Goal: Task Accomplishment & Management: Complete application form

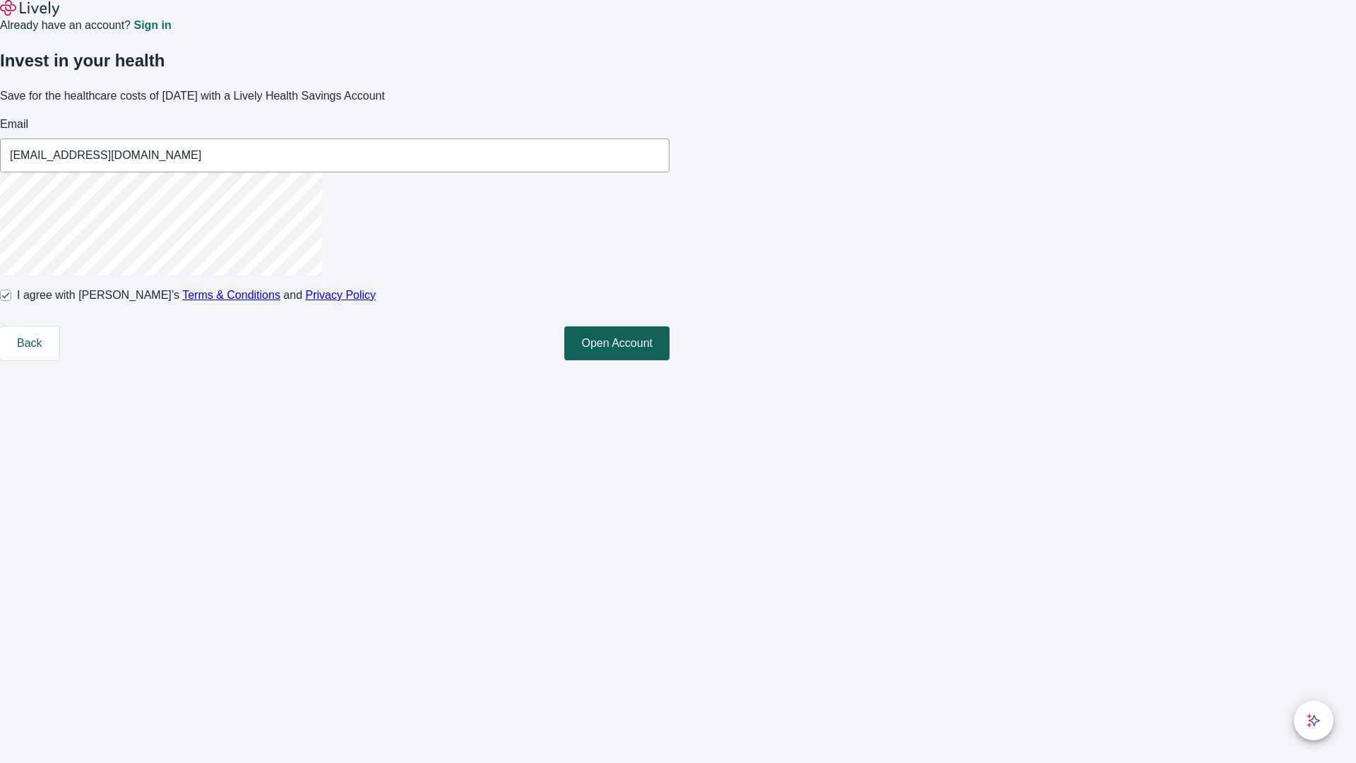
click at [669, 360] on button "Open Account" at bounding box center [616, 343] width 105 height 34
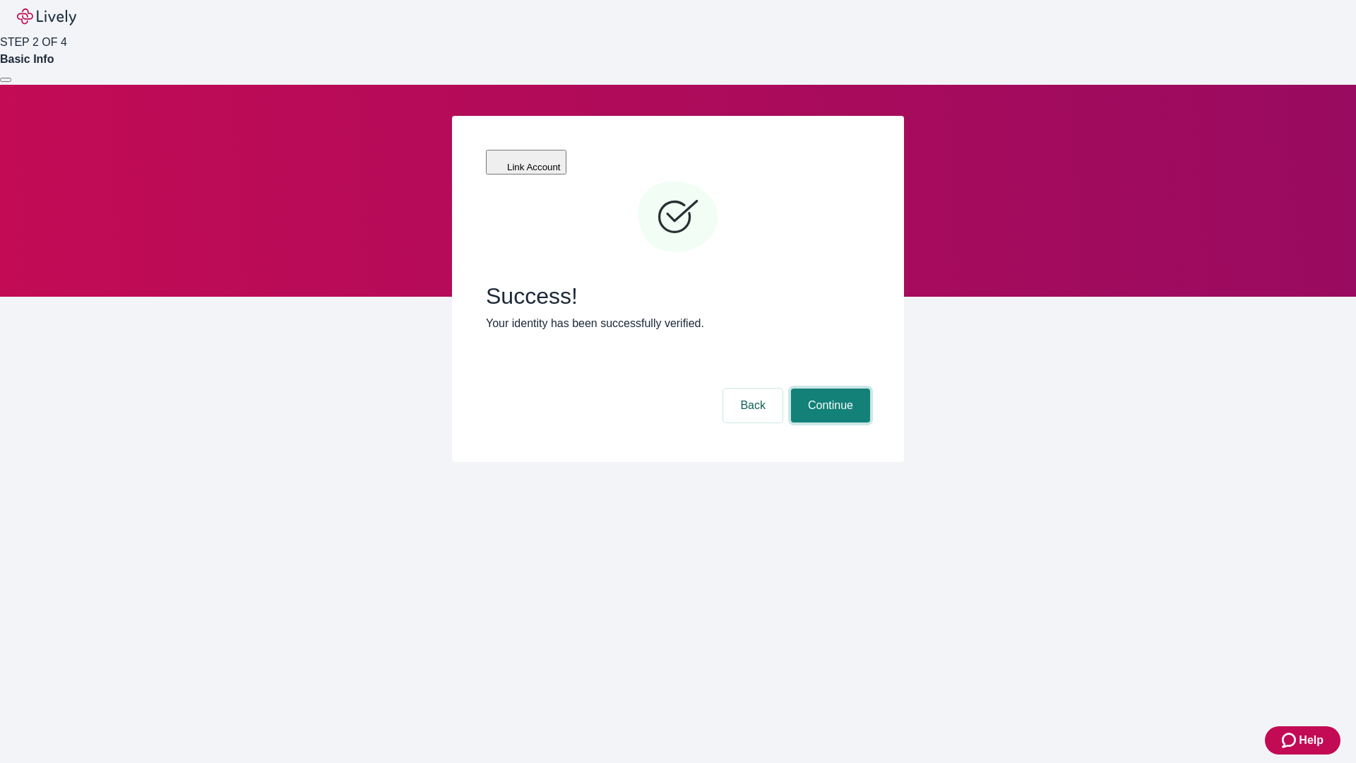
click at [828, 388] on button "Continue" at bounding box center [830, 405] width 79 height 34
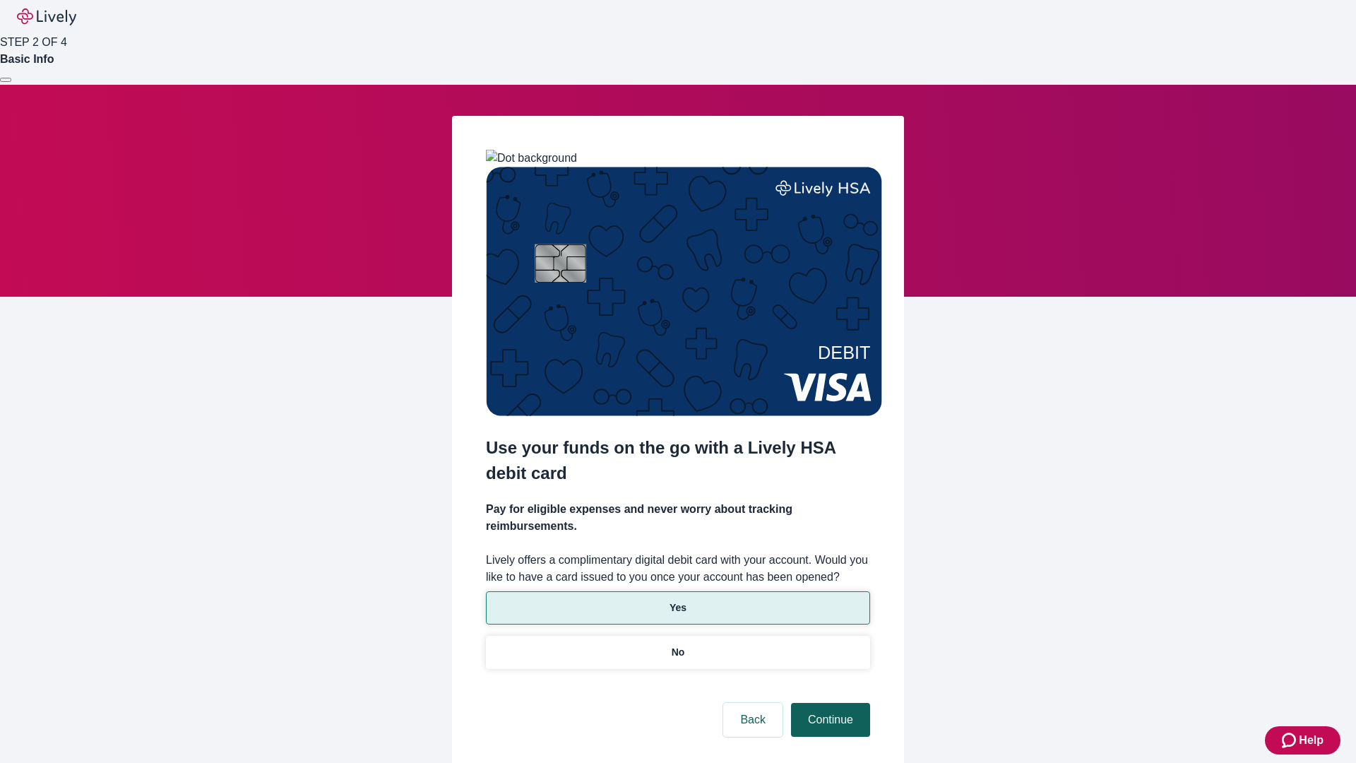
click at [677, 600] on p "Yes" at bounding box center [677, 607] width 17 height 15
click at [828, 703] on button "Continue" at bounding box center [830, 720] width 79 height 34
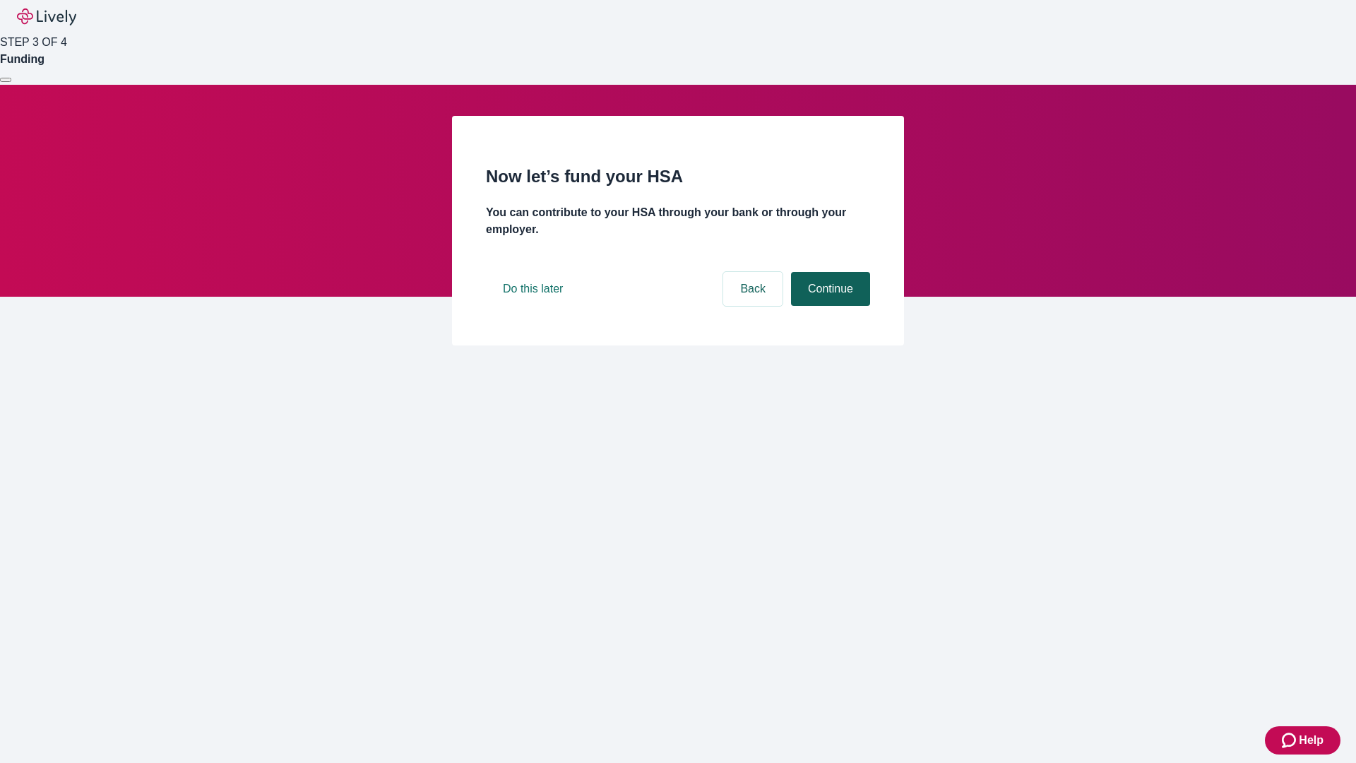
click at [828, 306] on button "Continue" at bounding box center [830, 289] width 79 height 34
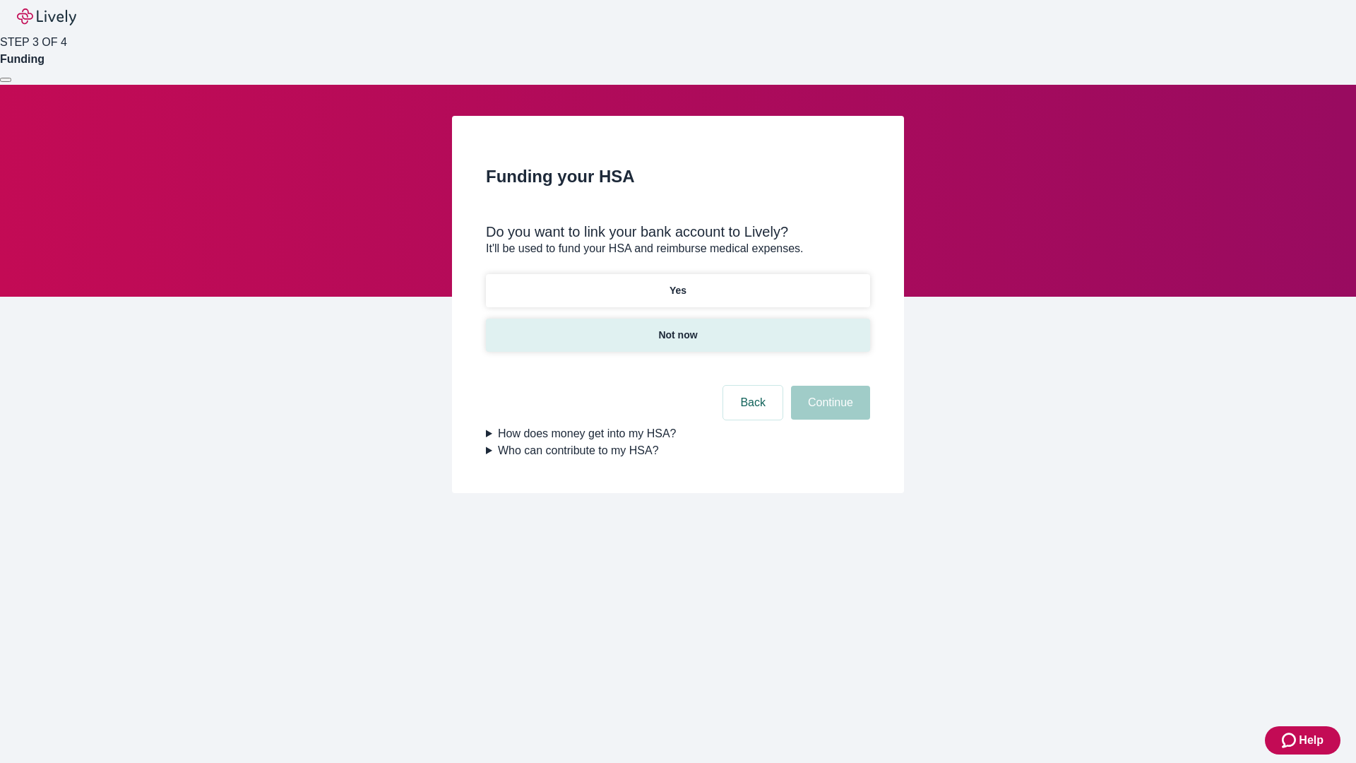
click at [677, 328] on p "Not now" at bounding box center [677, 335] width 39 height 15
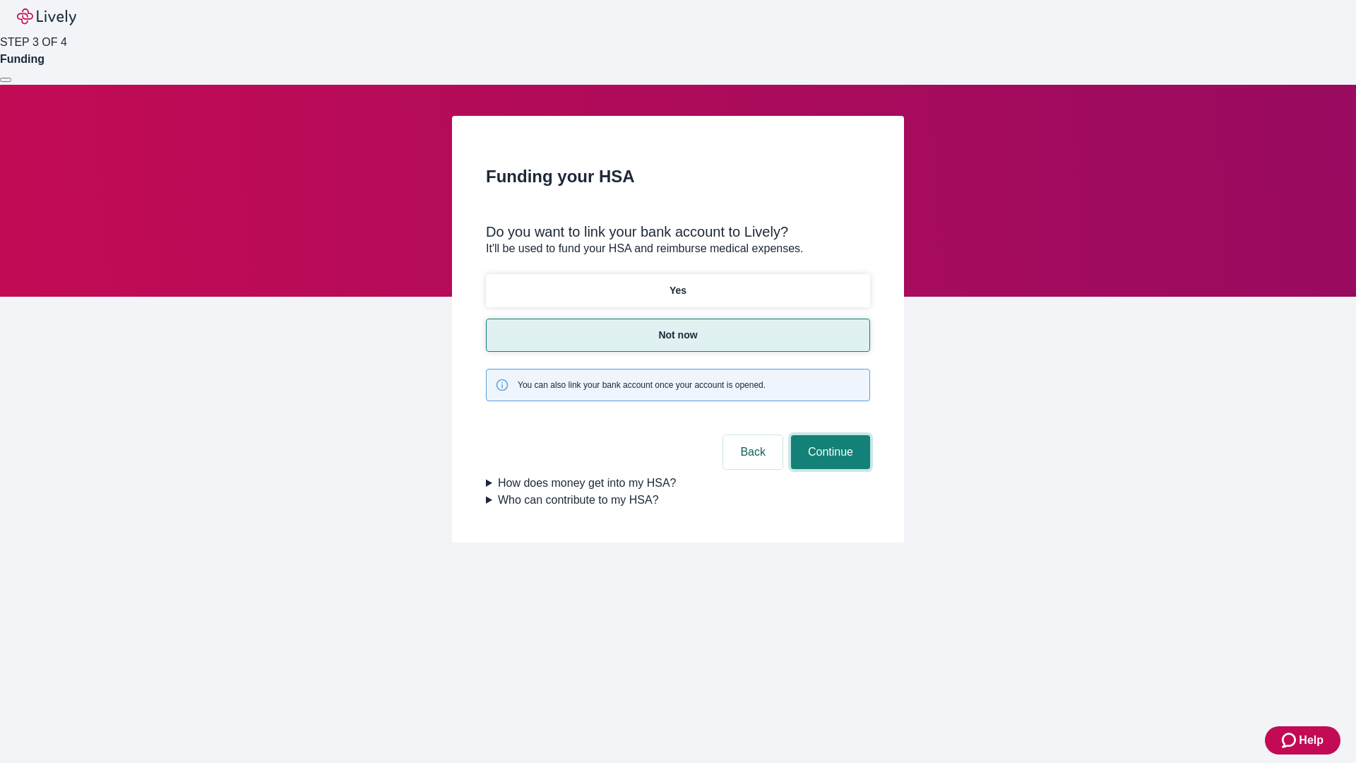
click at [828, 435] on button "Continue" at bounding box center [830, 452] width 79 height 34
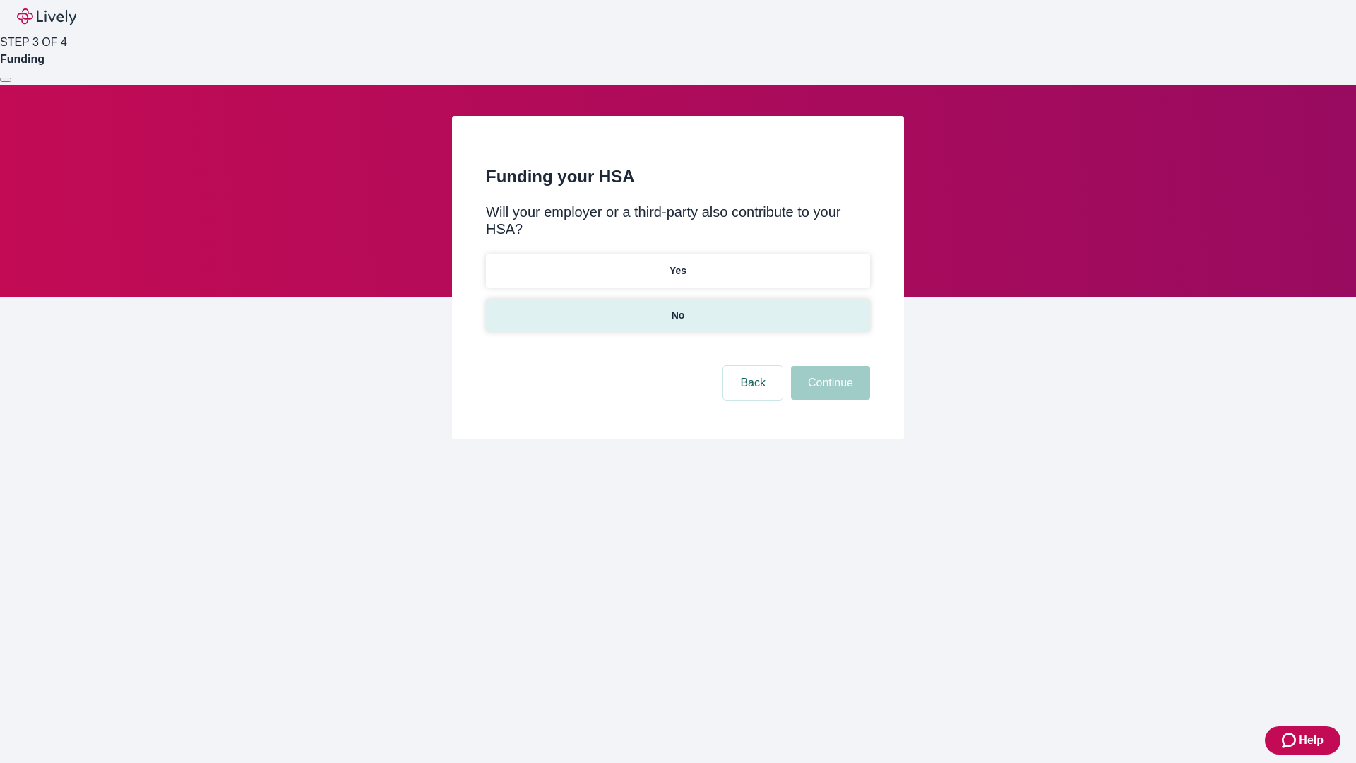
click at [677, 308] on p "No" at bounding box center [677, 315] width 13 height 15
click at [828, 366] on button "Continue" at bounding box center [830, 383] width 79 height 34
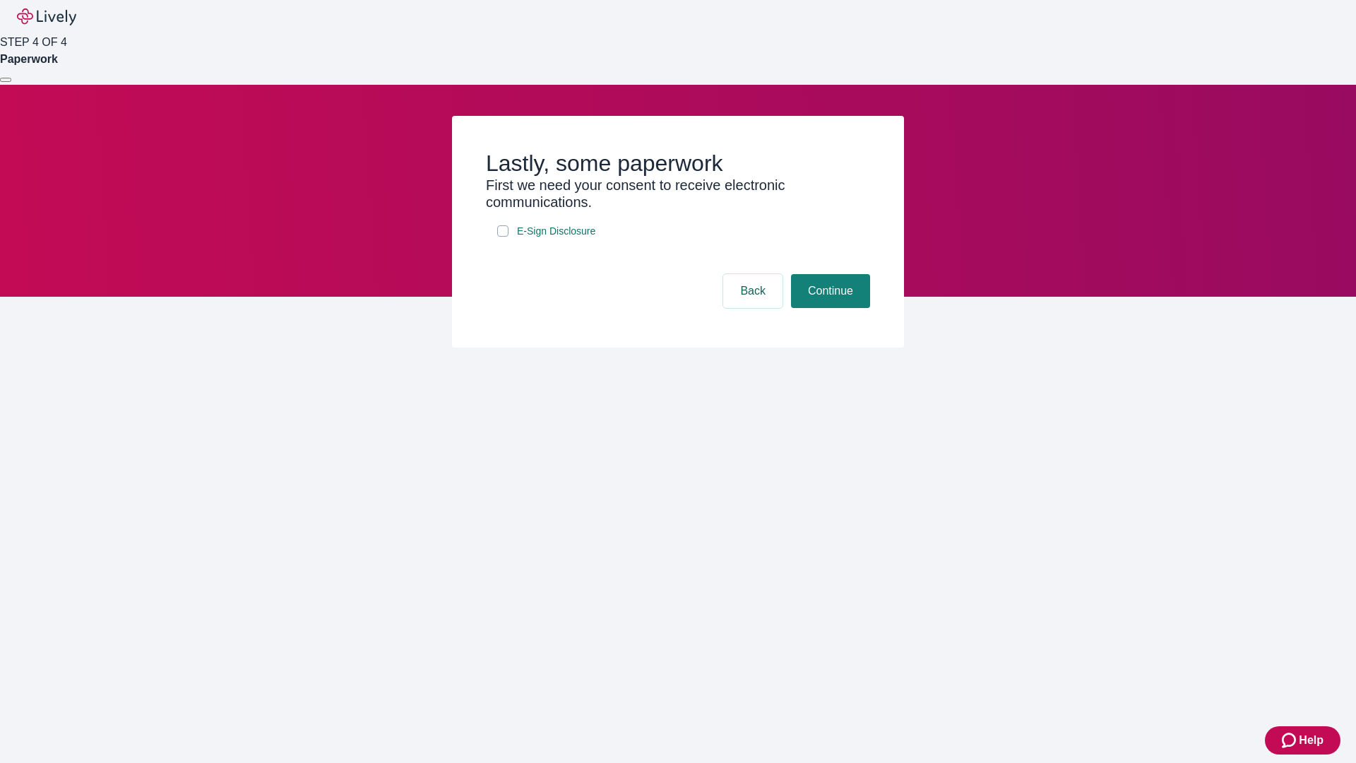
click at [503, 237] on input "E-Sign Disclosure" at bounding box center [502, 230] width 11 height 11
checkbox input "true"
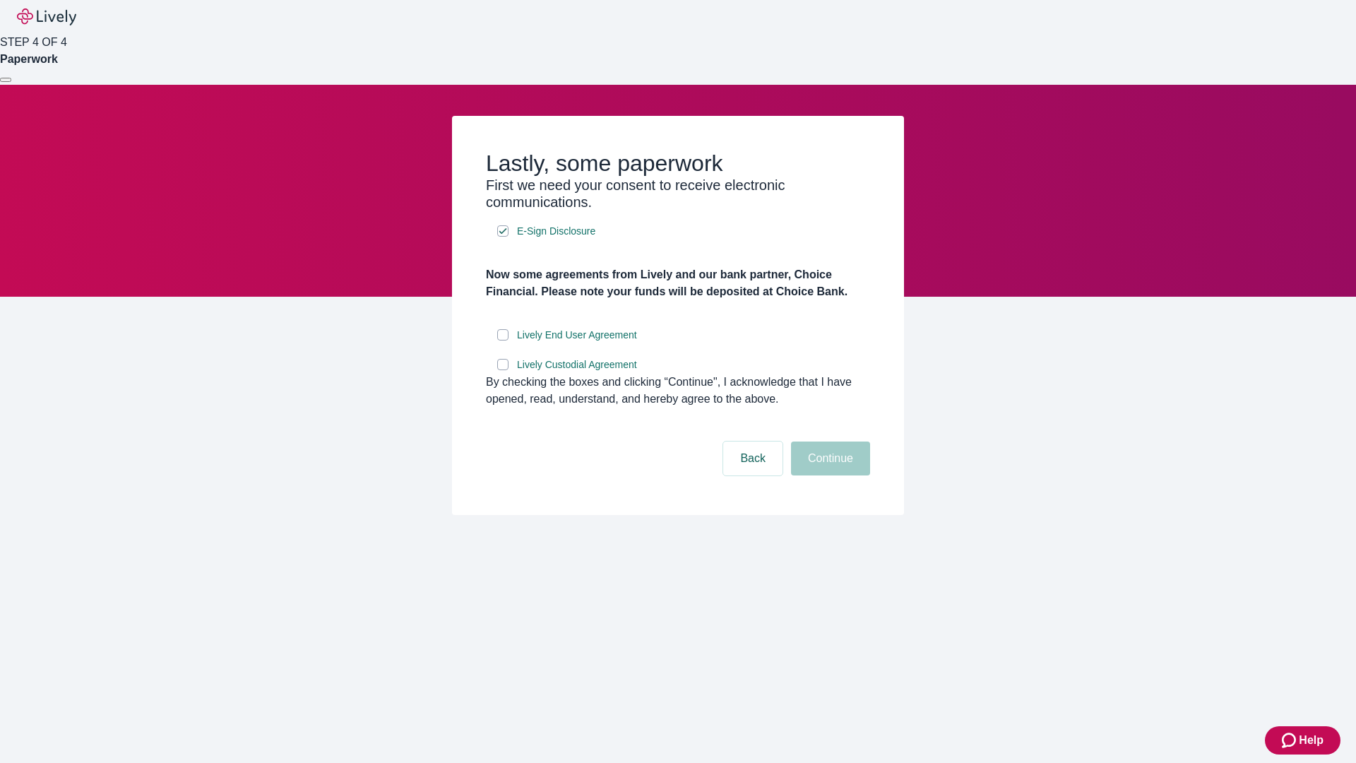
click at [503, 340] on input "Lively End User Agreement" at bounding box center [502, 334] width 11 height 11
checkbox input "true"
click at [503, 370] on input "Lively Custodial Agreement" at bounding box center [502, 364] width 11 height 11
checkbox input "true"
click at [828, 475] on button "Continue" at bounding box center [830, 458] width 79 height 34
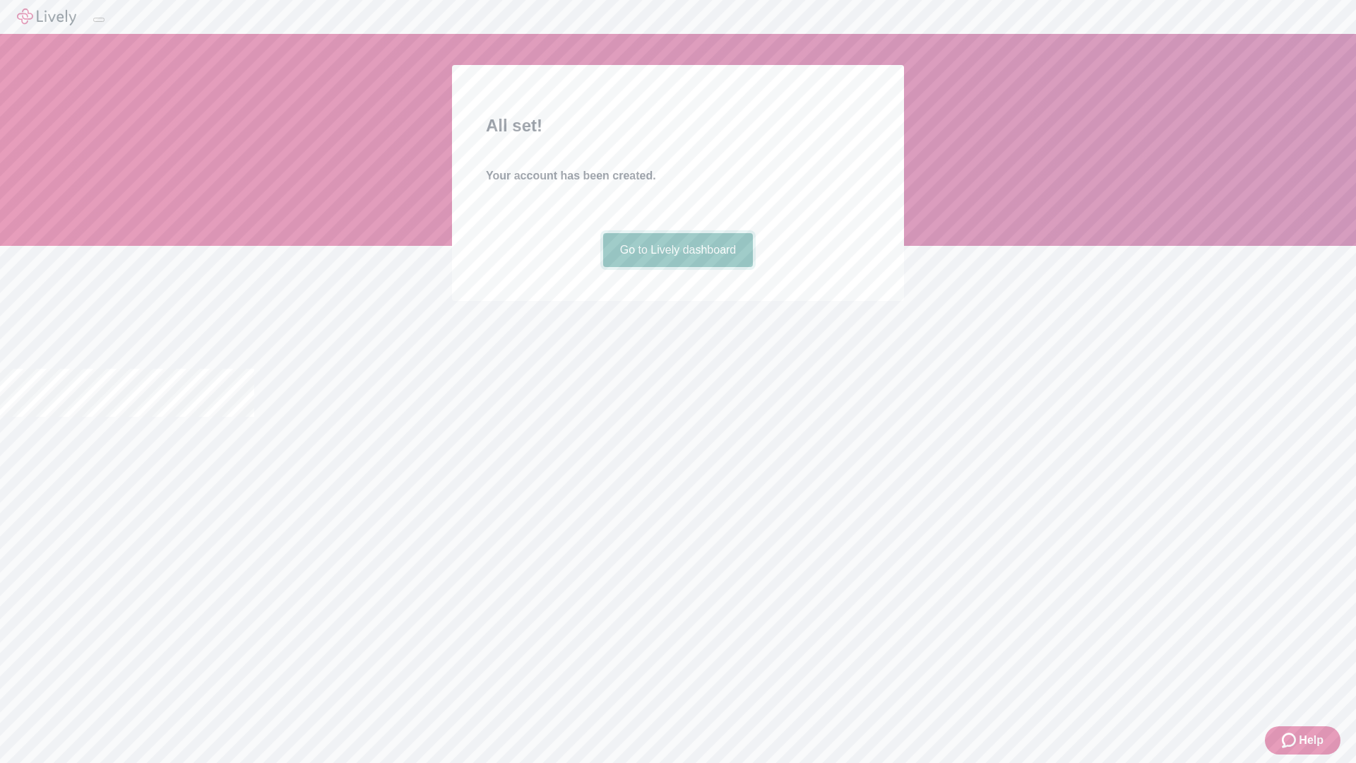
click at [677, 267] on link "Go to Lively dashboard" at bounding box center [678, 250] width 150 height 34
